Goal: Information Seeking & Learning: Check status

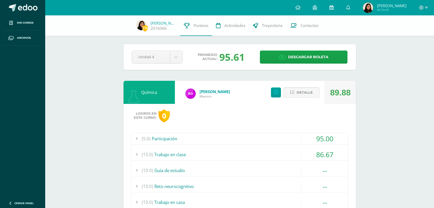
scroll to position [5, 0]
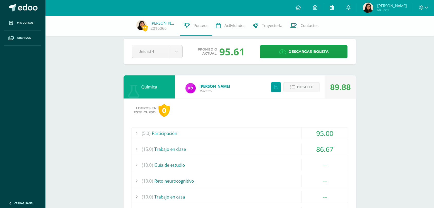
drag, startPoint x: 0, startPoint y: 0, endPoint x: 331, endPoint y: 7, distance: 330.8
click at [331, 7] on icon at bounding box center [332, 7] width 4 height 5
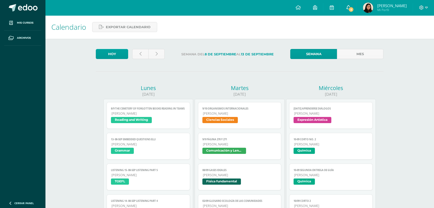
click at [350, 6] on link "5" at bounding box center [348, 7] width 16 height 15
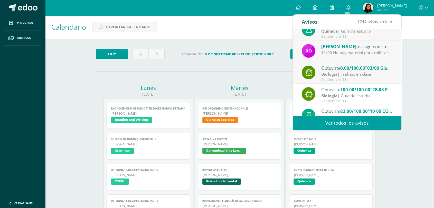
scroll to position [53, 0]
click at [351, 53] on div "11/09 No hay material para calificar." at bounding box center [356, 53] width 71 height 6
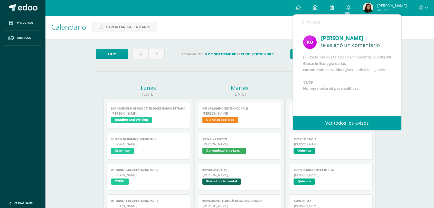
scroll to position [12, 0]
click at [311, 23] on span "Avisos" at bounding box center [314, 22] width 14 height 6
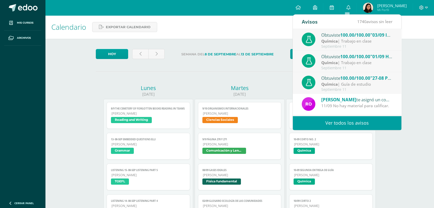
scroll to position [0, 0]
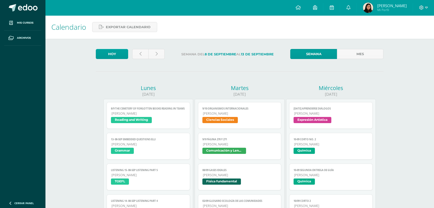
click at [365, 8] on img at bounding box center [368, 8] width 10 height 10
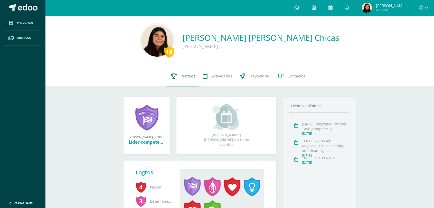
click at [194, 73] on span "Punteos" at bounding box center [188, 75] width 15 height 5
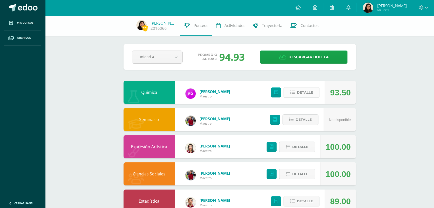
drag, startPoint x: 296, startPoint y: 84, endPoint x: 296, endPoint y: 90, distance: 5.9
click at [296, 90] on div "Detalle" at bounding box center [293, 92] width 61 height 23
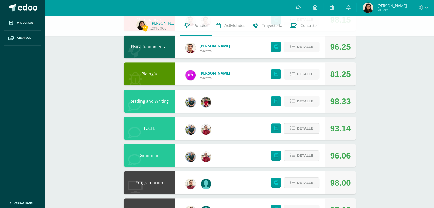
scroll to position [244, 0]
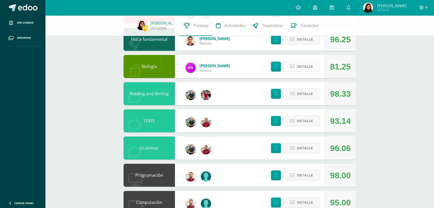
click at [312, 62] on span "Detalle" at bounding box center [305, 67] width 16 height 10
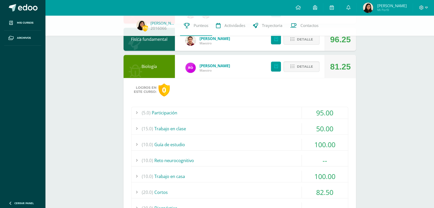
click at [286, 126] on div "(15.0) Trabajo en clase" at bounding box center [240, 129] width 217 height 12
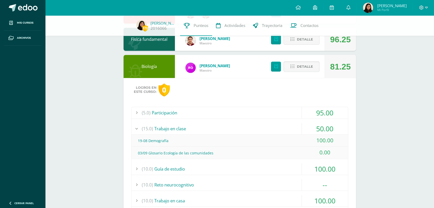
click at [286, 126] on div "(15.0) Trabajo en clase" at bounding box center [240, 129] width 217 height 12
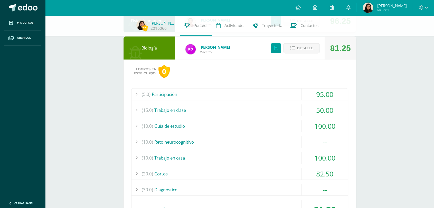
scroll to position [261, 0]
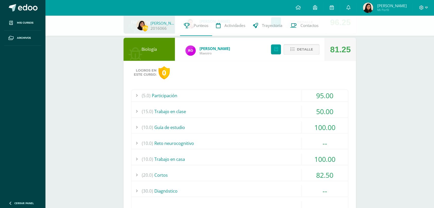
click at [300, 47] on span "Detalle" at bounding box center [305, 50] width 16 height 10
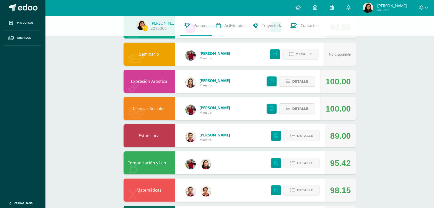
scroll to position [0, 0]
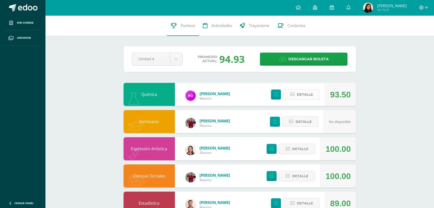
click at [309, 94] on span "Detalle" at bounding box center [305, 95] width 16 height 10
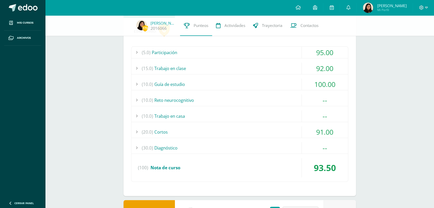
scroll to position [87, 0]
click at [277, 83] on div "(10.0) Guía de estudio" at bounding box center [240, 84] width 217 height 12
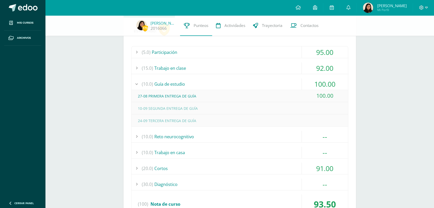
click at [277, 83] on div "(10.0) Guía de estudio" at bounding box center [240, 84] width 217 height 12
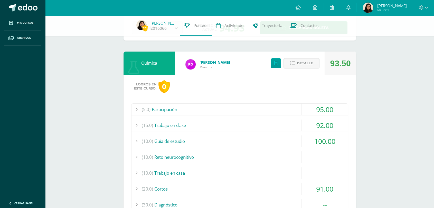
scroll to position [0, 0]
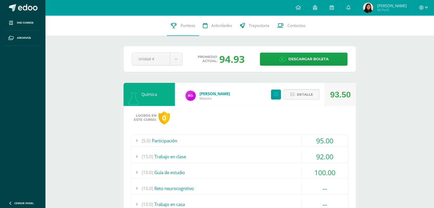
click at [293, 93] on icon at bounding box center [292, 94] width 4 height 4
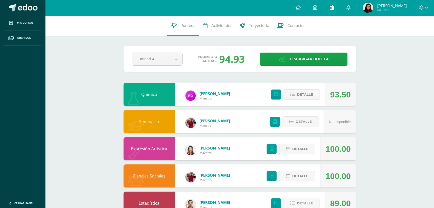
click at [333, 10] on link at bounding box center [331, 7] width 16 height 15
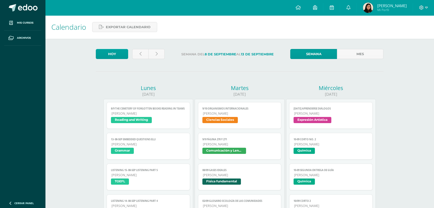
click at [333, 10] on link at bounding box center [331, 7] width 16 height 15
